Goal: Check status: Check status

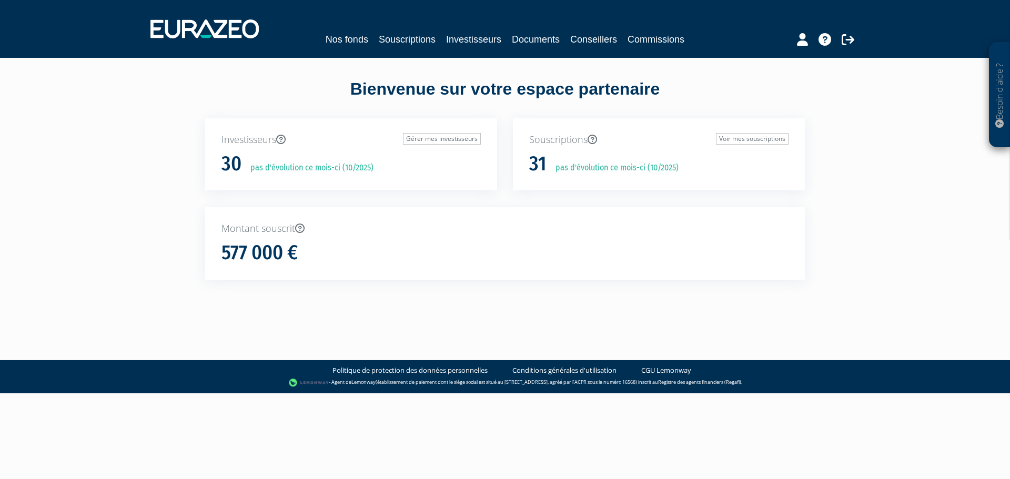
drag, startPoint x: 459, startPoint y: 49, endPoint x: 412, endPoint y: 42, distance: 47.5
click at [459, 49] on nav "Nos fonds Souscriptions Investisseurs Documents Conseillers Commissions" at bounding box center [505, 29] width 1010 height 58
click at [412, 42] on link "Souscriptions" at bounding box center [407, 39] width 57 height 15
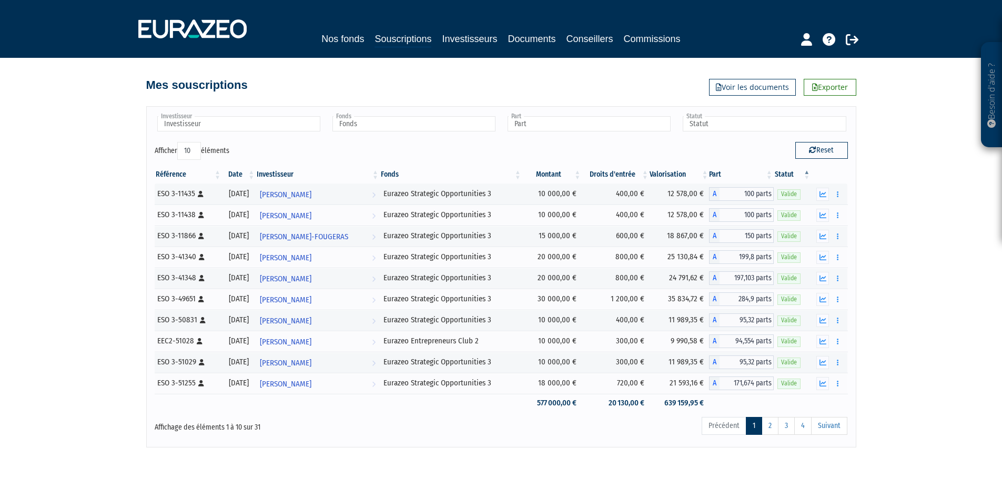
click at [127, 72] on div "Besoin d'aide ? × J'ai besoin d'aide Si vous avez une question à propos du fonc…" at bounding box center [501, 223] width 1002 height 447
drag, startPoint x: 558, startPoint y: 411, endPoint x: 709, endPoint y: 412, distance: 150.4
click at [709, 412] on tr "577 000,00 € 20 130,00 € 639 159,95 €" at bounding box center [501, 403] width 693 height 18
click at [678, 410] on td "639 159,95 €" at bounding box center [679, 403] width 60 height 18
drag, startPoint x: 671, startPoint y: 403, endPoint x: 715, endPoint y: 403, distance: 44.2
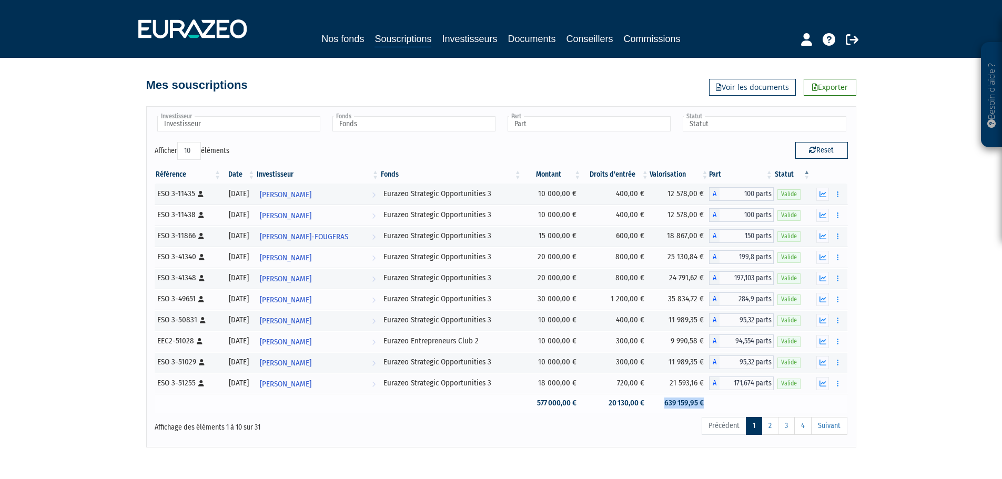
click at [715, 403] on tr "577 000,00 € 20 130,00 € 639 159,95 €" at bounding box center [501, 403] width 693 height 18
